Goal: Task Accomplishment & Management: Use online tool/utility

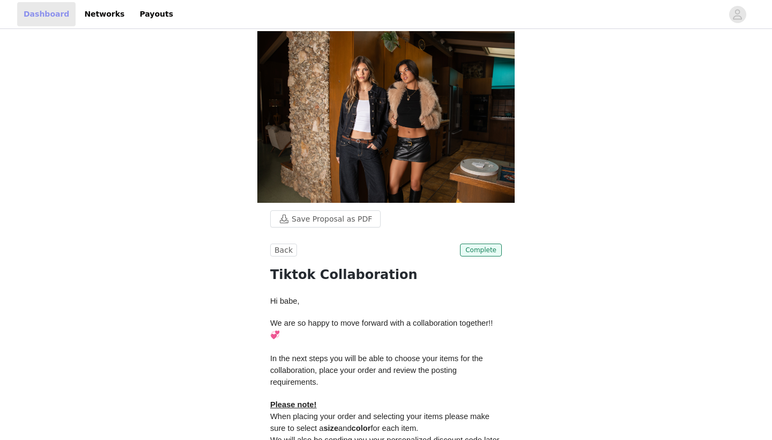
click at [46, 10] on link "Dashboard" at bounding box center [46, 14] width 58 height 24
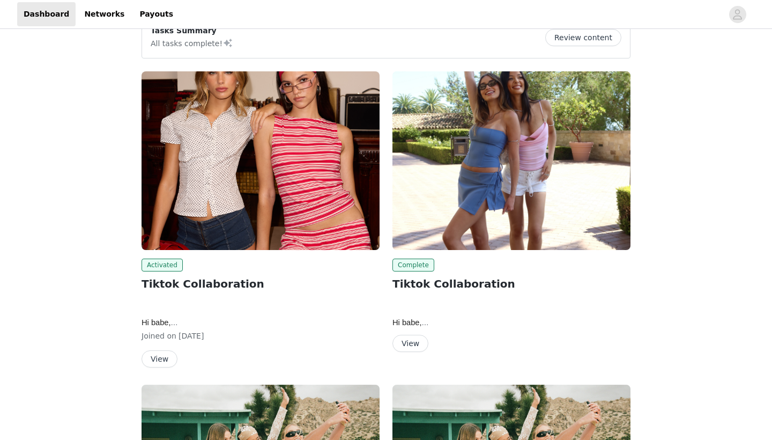
scroll to position [61, 0]
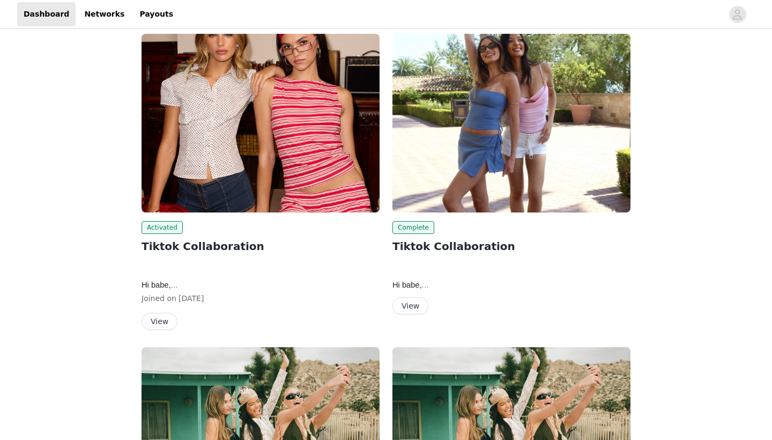
click at [422, 307] on button "View" at bounding box center [411, 305] width 36 height 17
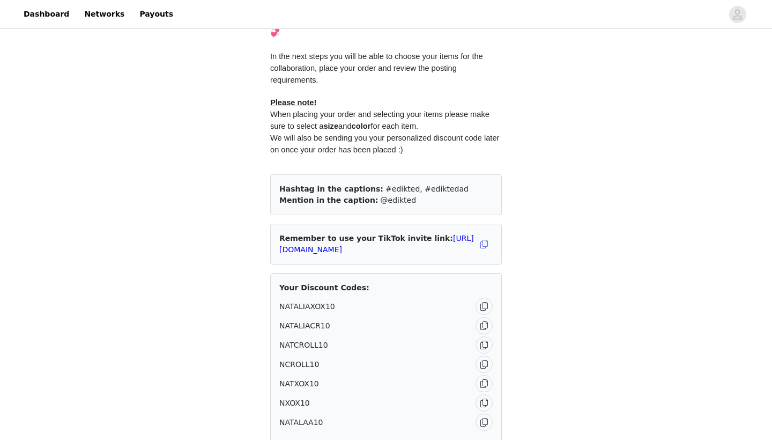
scroll to position [679, 0]
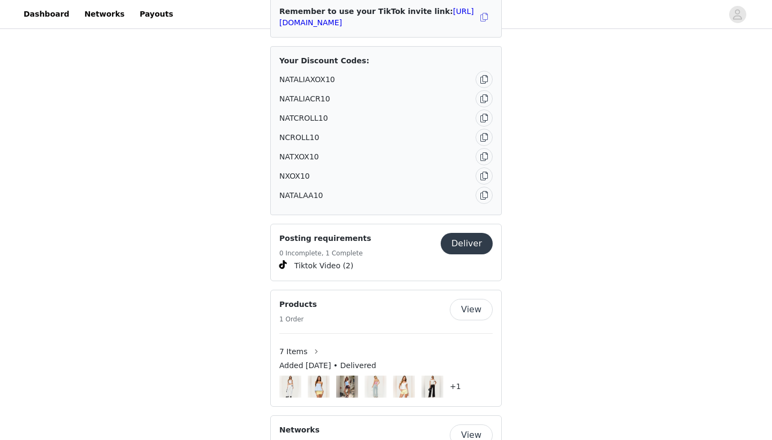
click at [471, 233] on button "Deliver" at bounding box center [467, 243] width 52 height 21
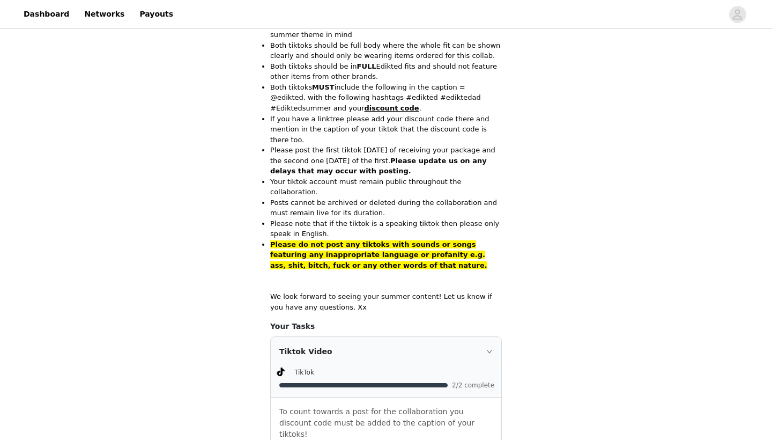
scroll to position [488, 0]
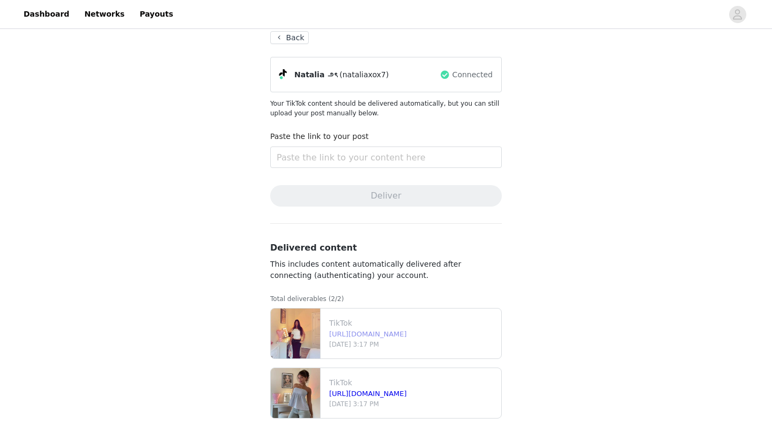
scroll to position [60, 0]
click at [345, 338] on link "[URL][DOMAIN_NAME]" at bounding box center [368, 334] width 78 height 8
click at [342, 159] on input "text" at bounding box center [386, 156] width 232 height 21
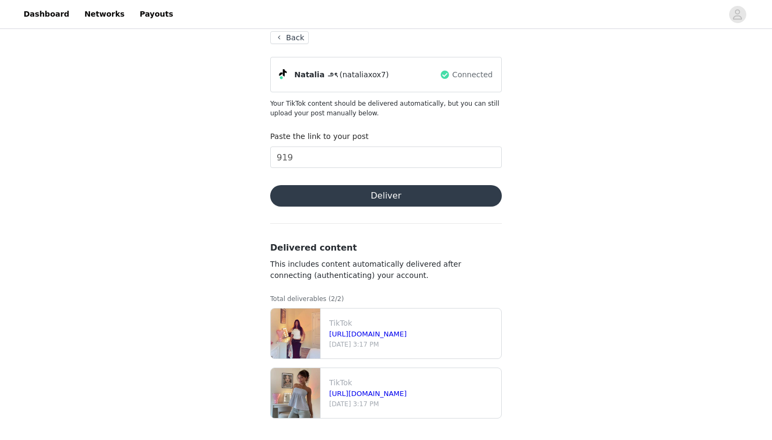
click at [652, 159] on div "Complete Task Back [PERSON_NAME] ౨ৎ (nataliaxox7) Connected Your TikTok content…" at bounding box center [386, 205] width 772 height 469
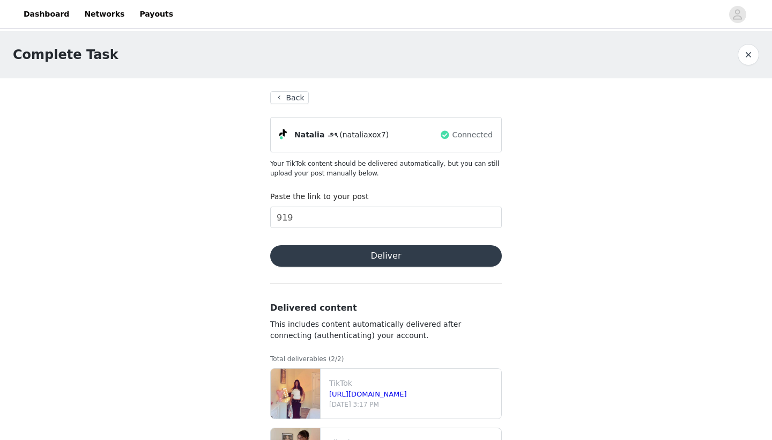
scroll to position [0, 0]
click at [408, 217] on input "919" at bounding box center [386, 216] width 232 height 21
type input "9"
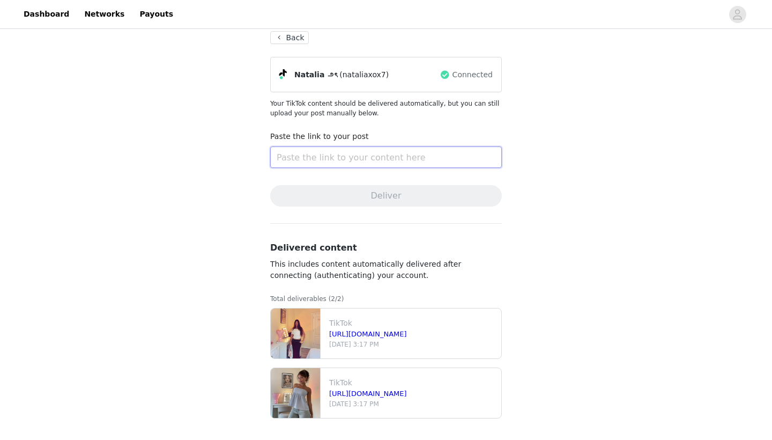
scroll to position [60, 0]
click at [37, 21] on link "Dashboard" at bounding box center [46, 14] width 58 height 24
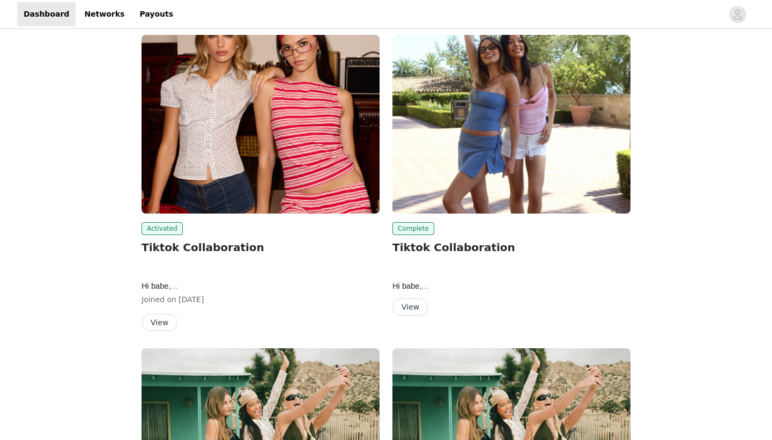
click at [166, 323] on button "View" at bounding box center [160, 322] width 36 height 17
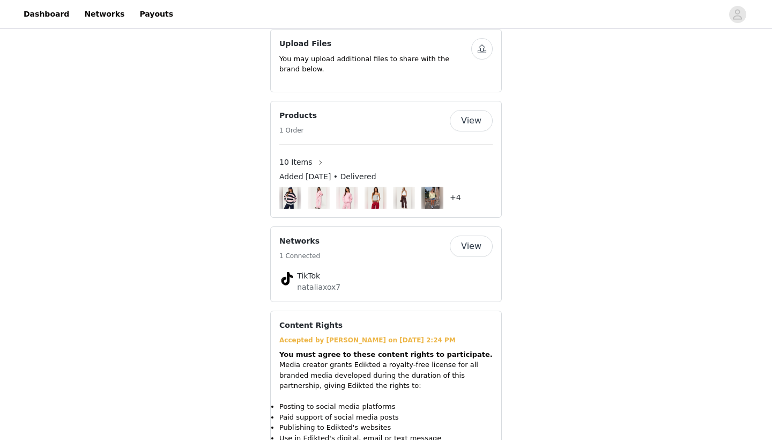
scroll to position [732, 0]
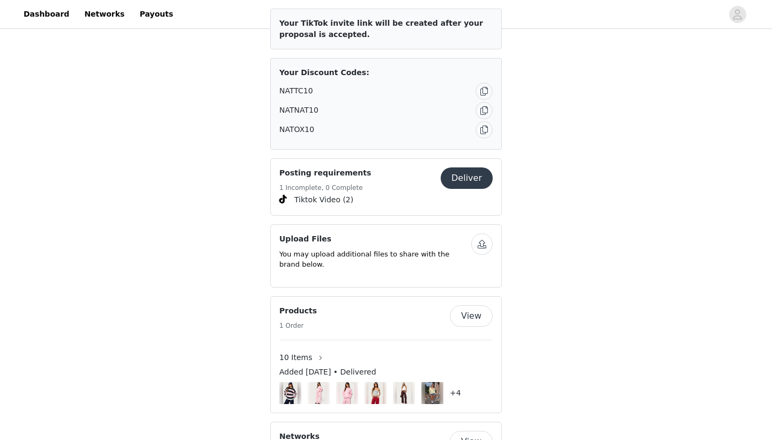
click at [453, 167] on button "Deliver" at bounding box center [467, 177] width 52 height 21
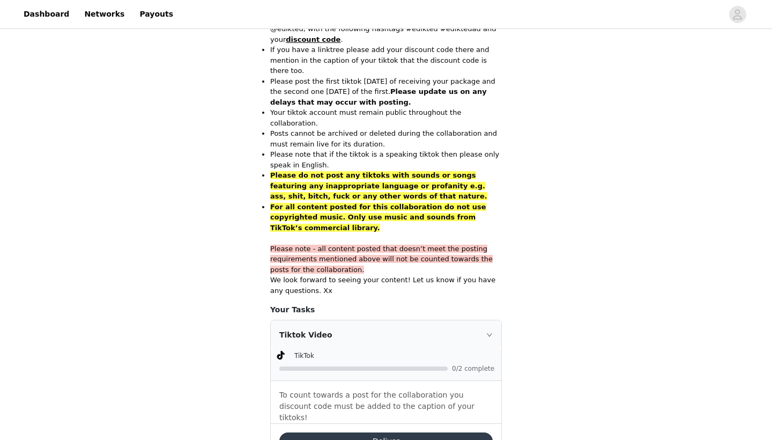
scroll to position [630, 0]
click at [332, 433] on button "Deliver" at bounding box center [385, 441] width 213 height 17
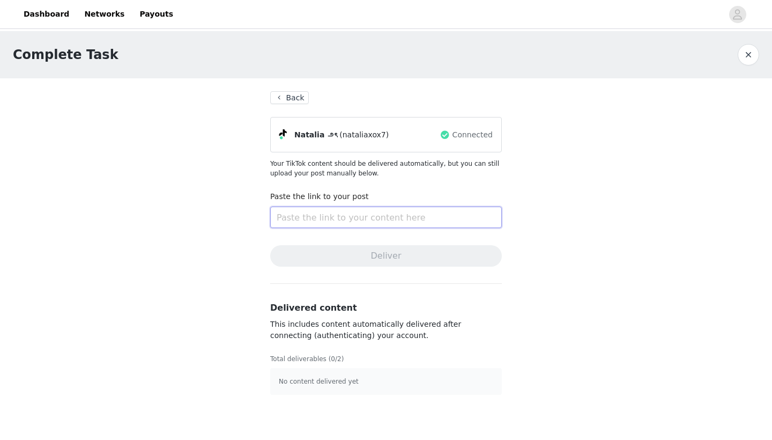
click at [345, 215] on input "text" at bounding box center [386, 216] width 232 height 21
paste input "[URL][DOMAIN_NAME]"
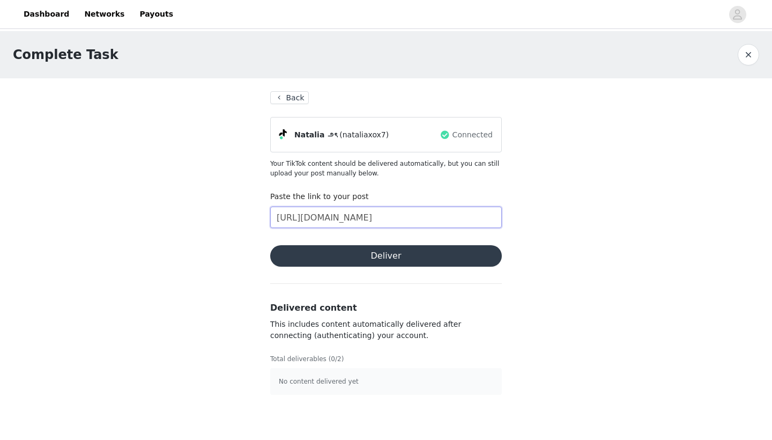
type input "[URL][DOMAIN_NAME]"
click at [379, 263] on button "Deliver" at bounding box center [386, 255] width 232 height 21
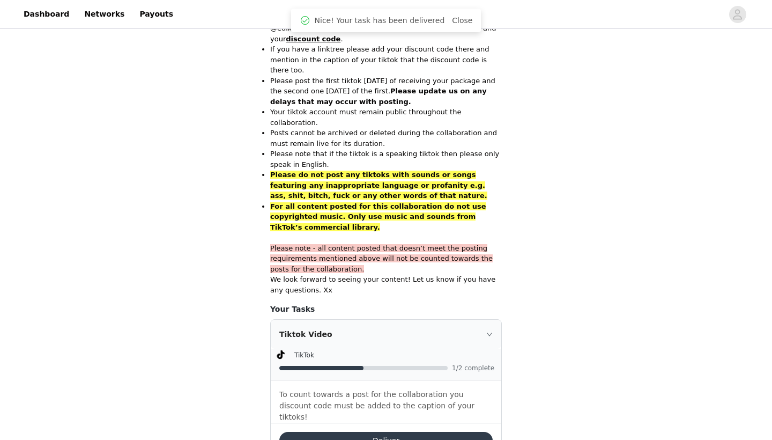
scroll to position [630, 0]
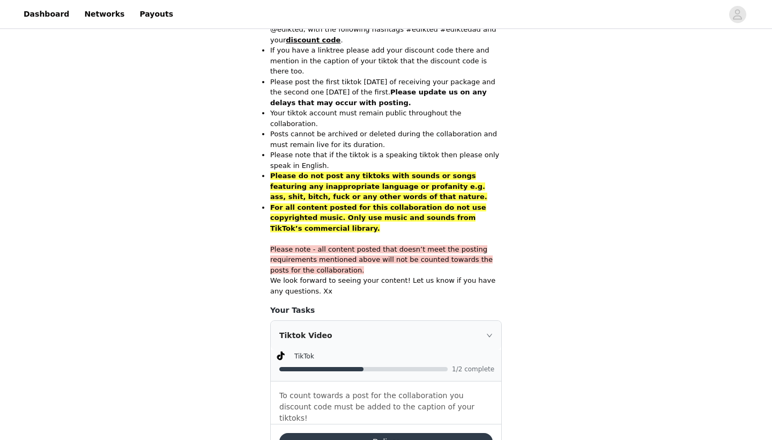
click at [365, 424] on div "Deliver" at bounding box center [386, 441] width 231 height 35
click at [364, 433] on button "Deliver" at bounding box center [385, 441] width 213 height 17
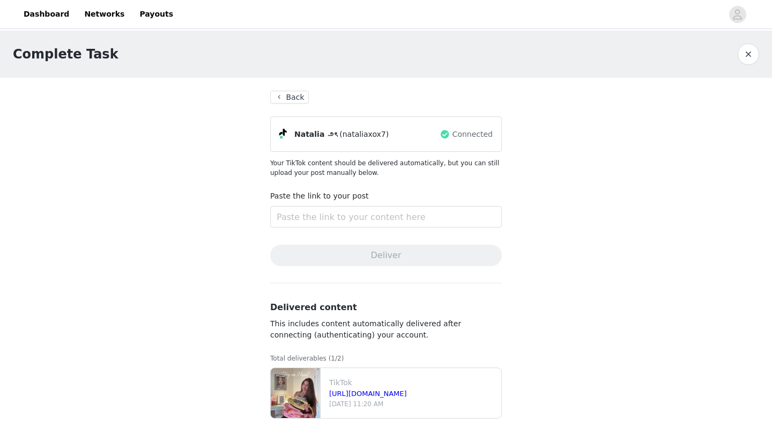
scroll to position [1, 0]
click at [35, 17] on link "Dashboard" at bounding box center [46, 14] width 58 height 24
